Goal: Find specific page/section: Find specific page/section

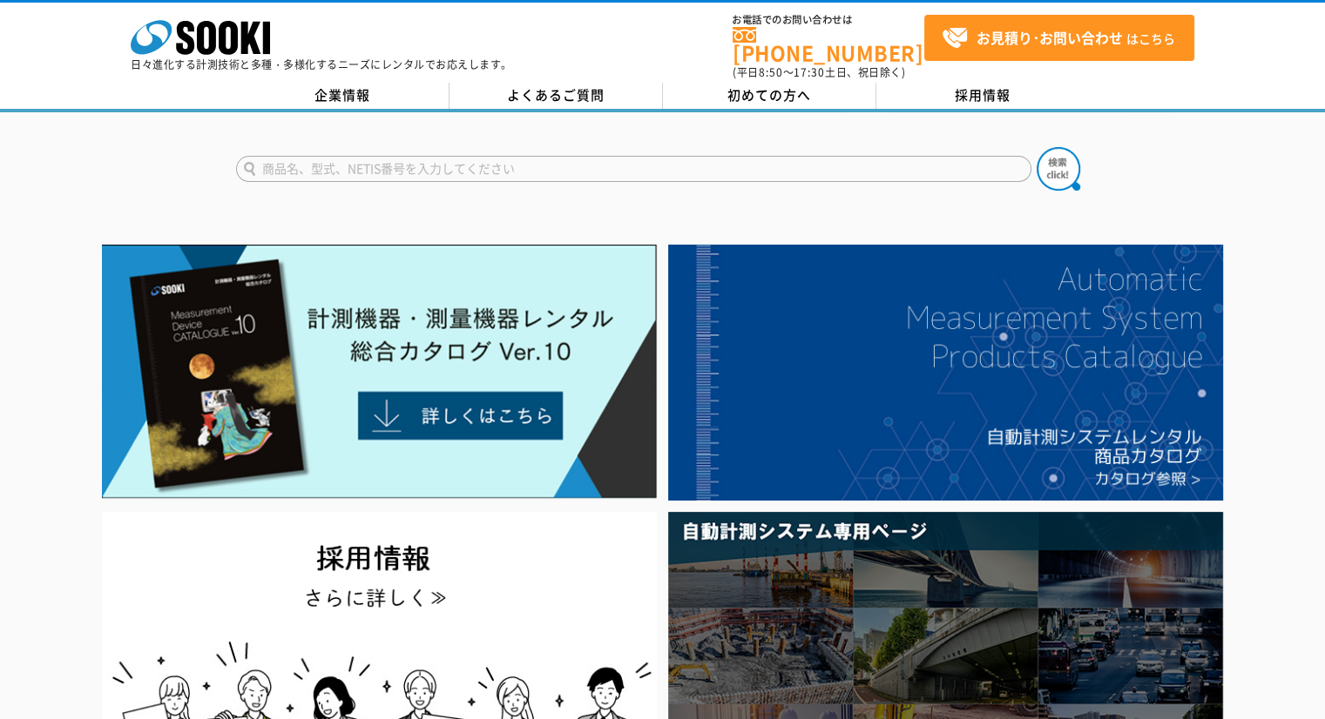
click at [609, 156] on input "text" at bounding box center [633, 169] width 795 height 26
type input "相"
type input "アイピース"
click at [1036, 147] on button at bounding box center [1058, 169] width 44 height 44
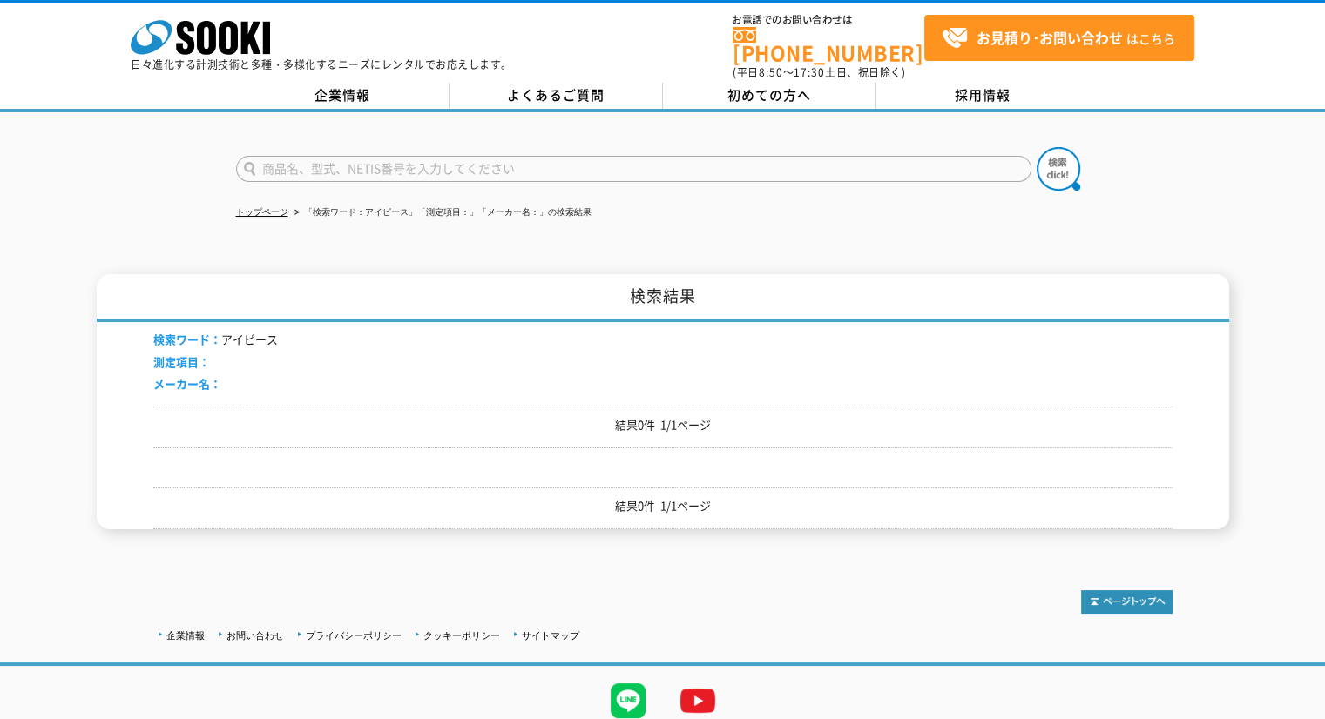
click at [432, 158] on input "text" at bounding box center [633, 169] width 795 height 26
type input "トプコン"
click at [1036, 147] on button at bounding box center [1058, 169] width 44 height 44
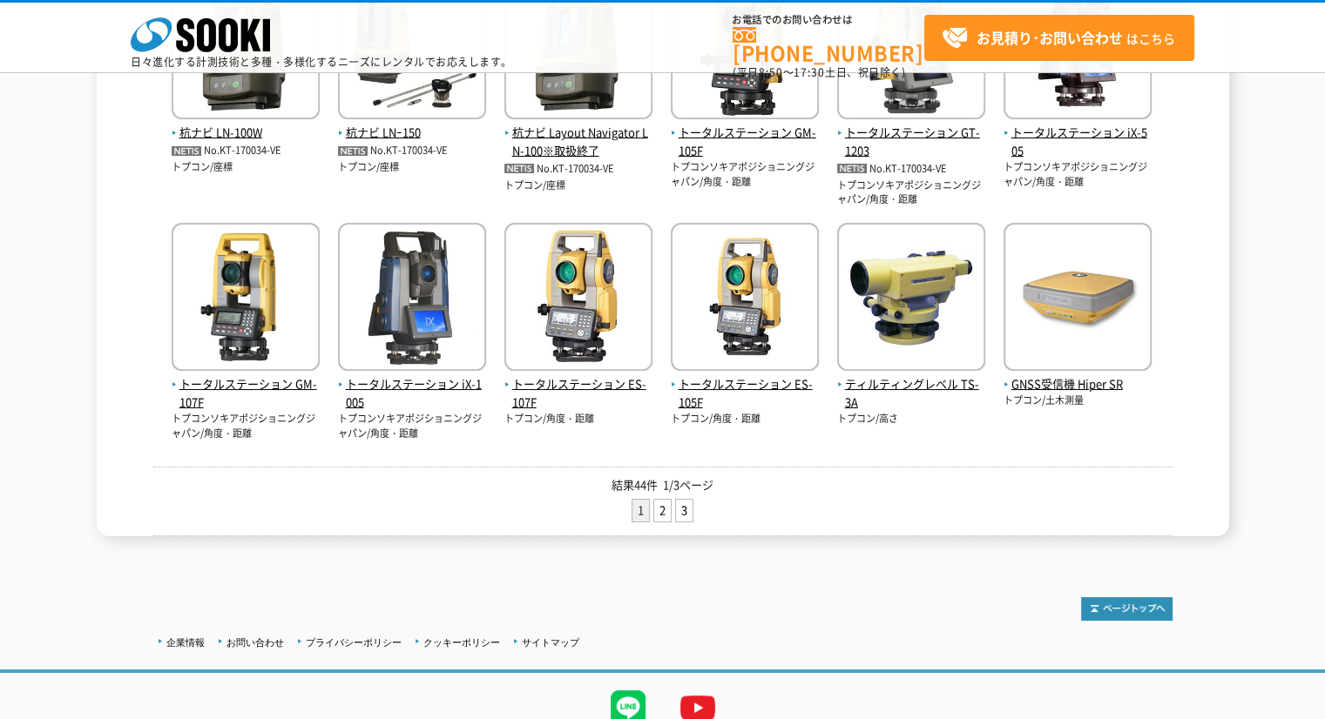
scroll to position [697, 0]
